Goal: Task Accomplishment & Management: Complete application form

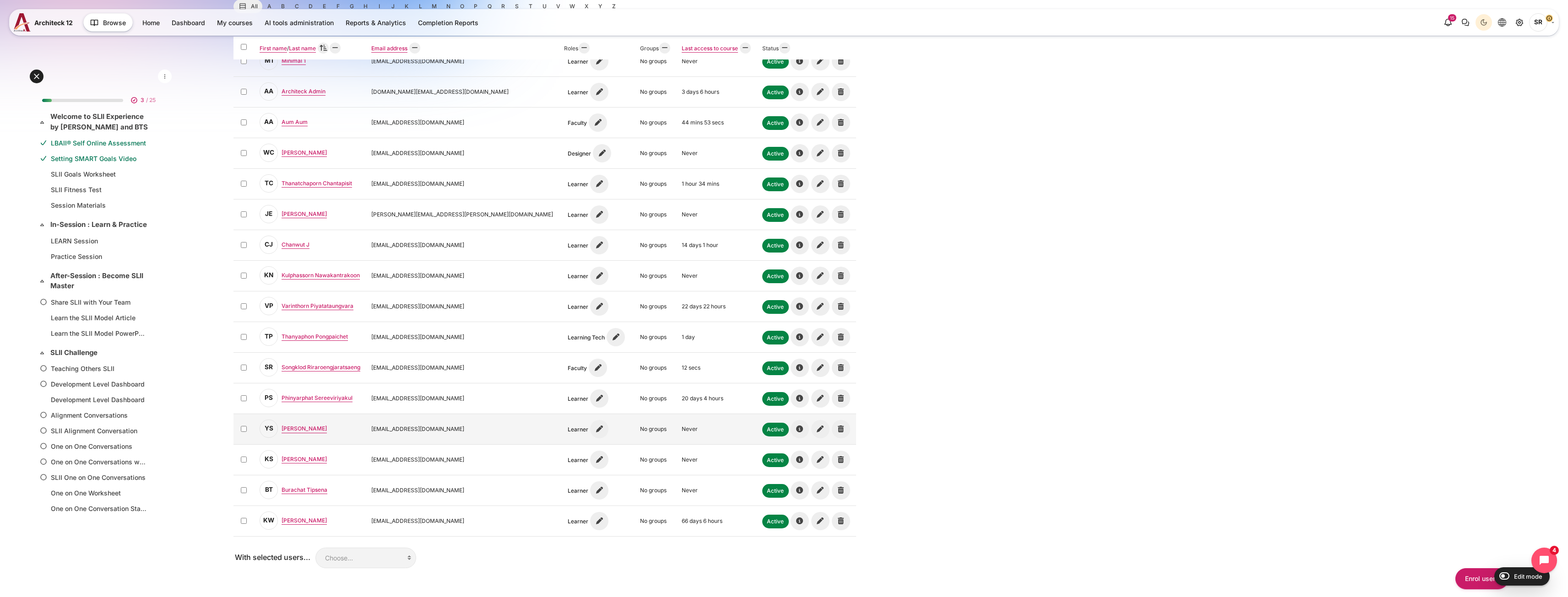
scroll to position [274, 0]
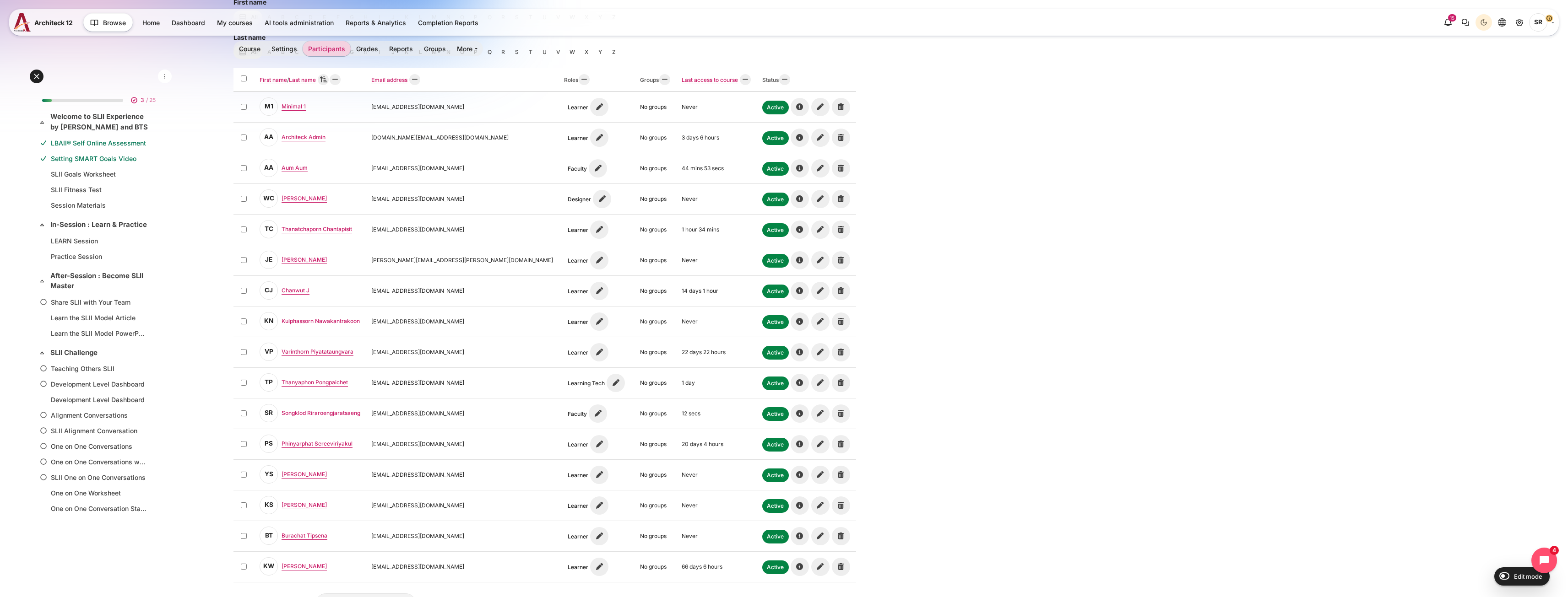
click at [1000, 142] on div "Select all First name Sort by First name Ascending / Last name Sort by Last nam…" at bounding box center [871, 325] width 1275 height 514
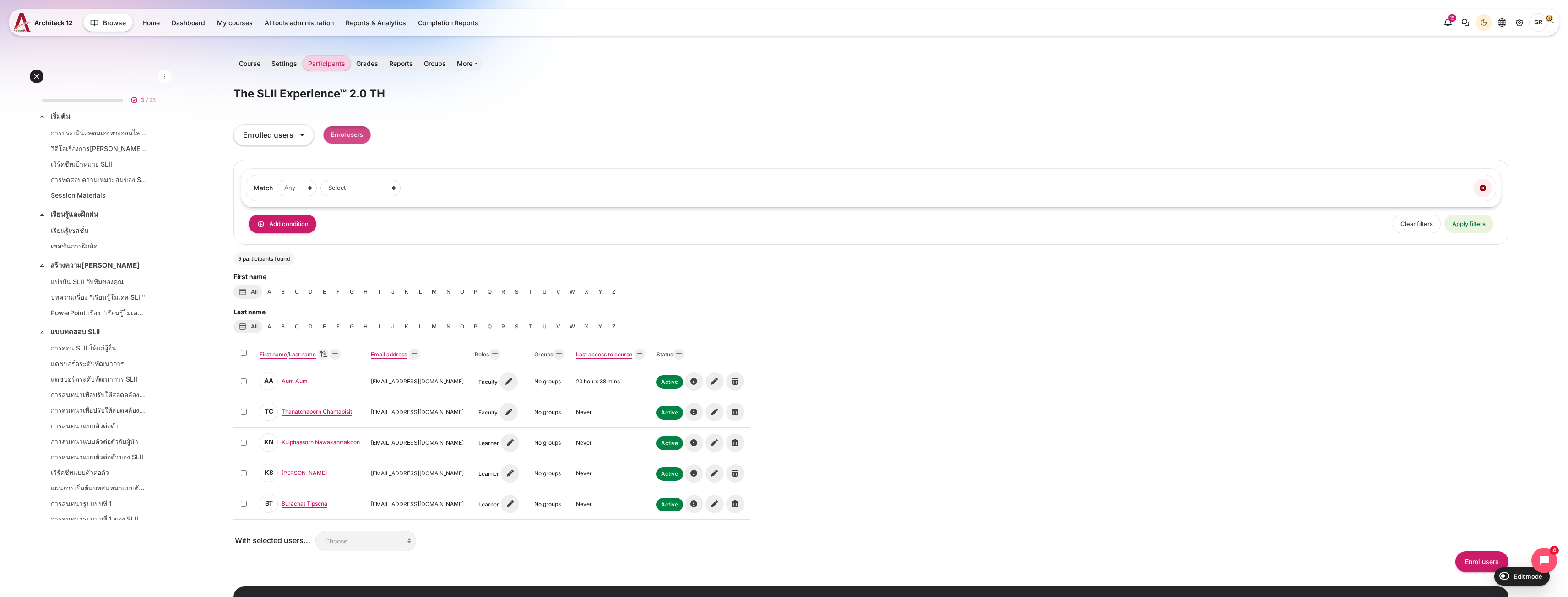
click at [359, 136] on input "Enrol users" at bounding box center [347, 135] width 47 height 19
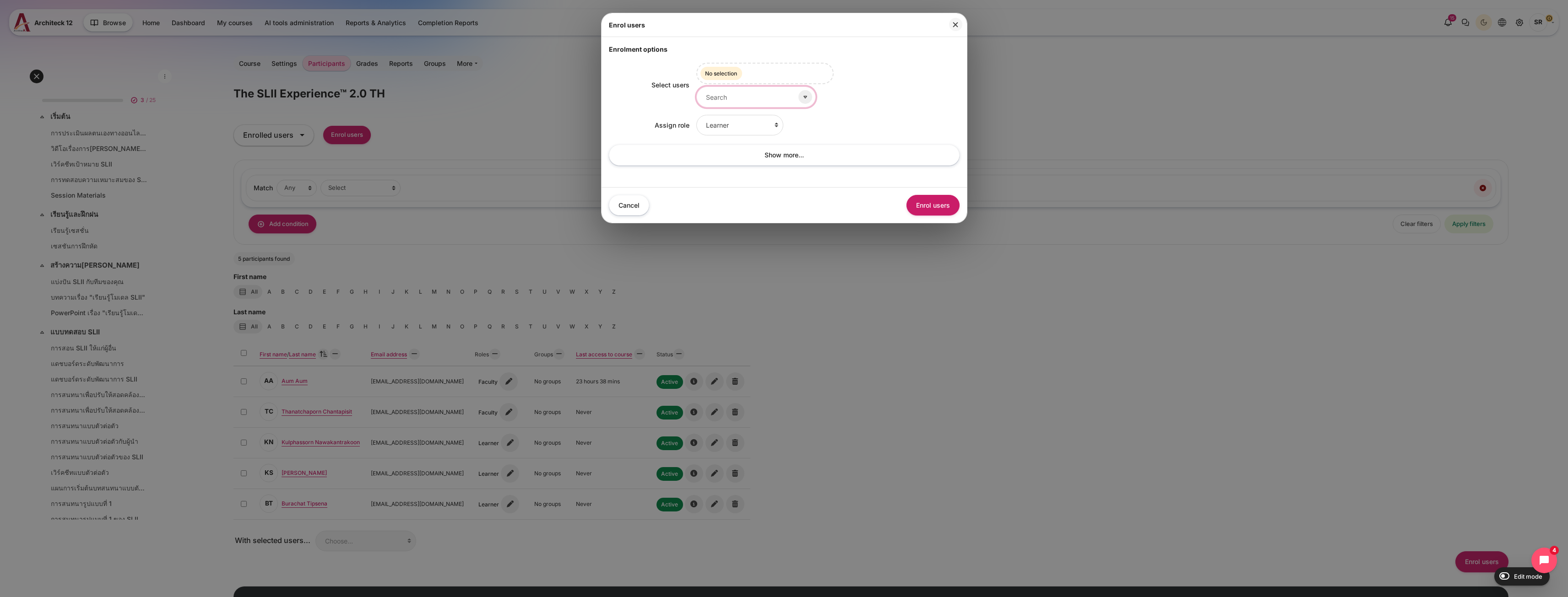
click at [726, 98] on input "Select users" at bounding box center [756, 96] width 119 height 21
type input "อ"
type input "va"
click at [774, 116] on span "Varinthorn Piyatataungvara" at bounding box center [756, 119] width 72 height 7
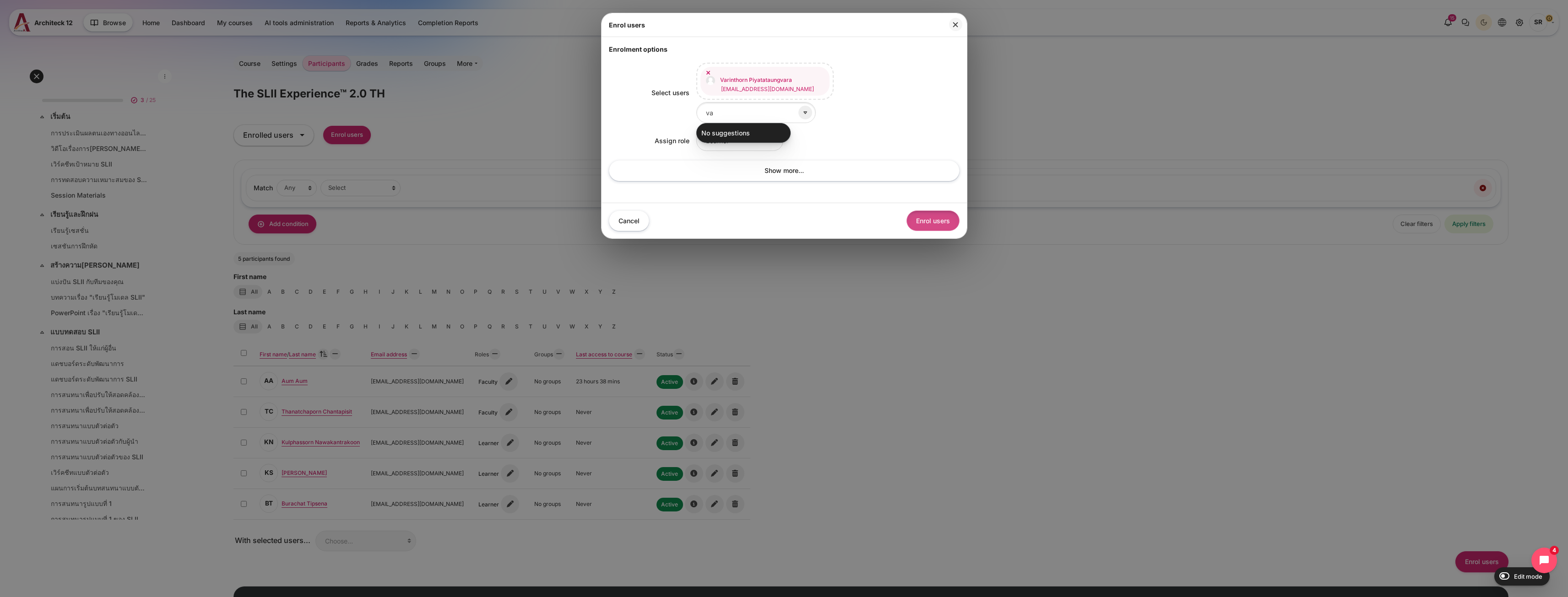
click at [914, 214] on button "Enrol users" at bounding box center [933, 220] width 53 height 21
